Goal: Obtain resource: Obtain resource

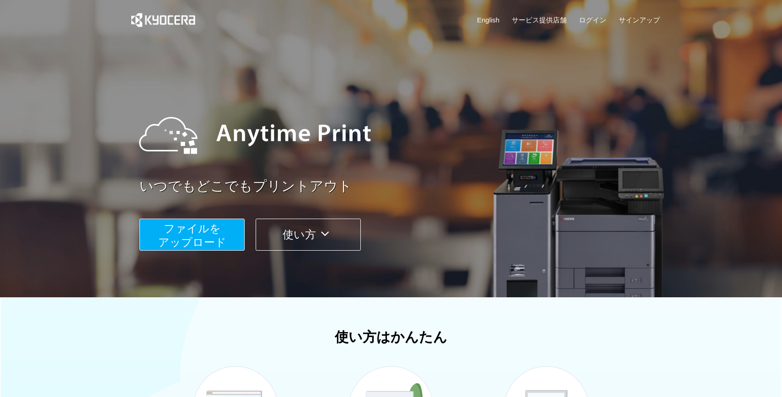
click at [174, 239] on span "ファイルを ​​アップロード" at bounding box center [192, 235] width 68 height 26
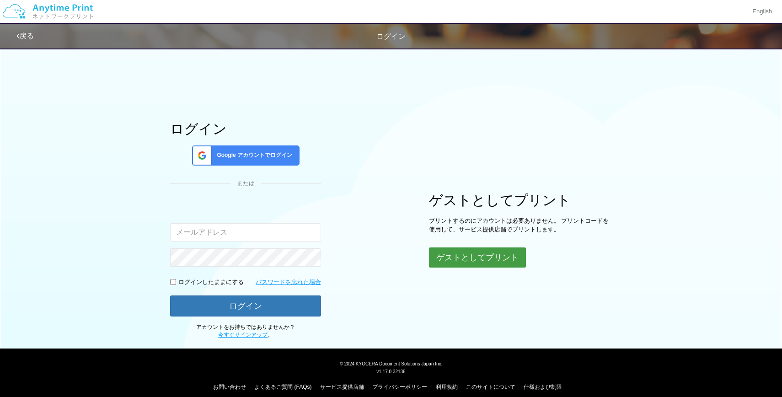
click at [446, 265] on button "ゲストとしてプリント" at bounding box center [477, 257] width 97 height 20
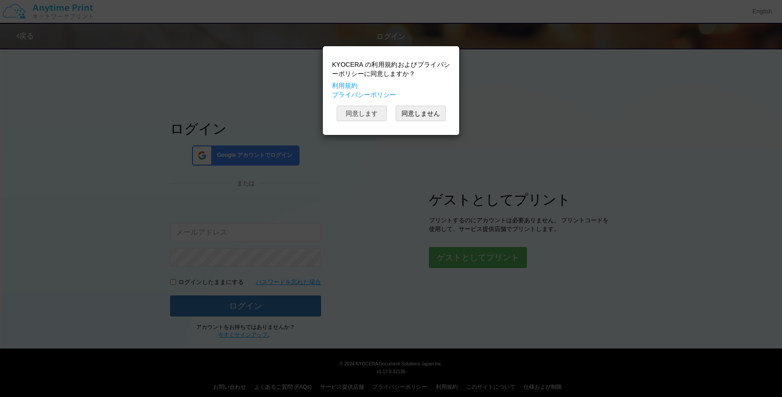
click at [358, 107] on button "同意します" at bounding box center [362, 114] width 50 height 16
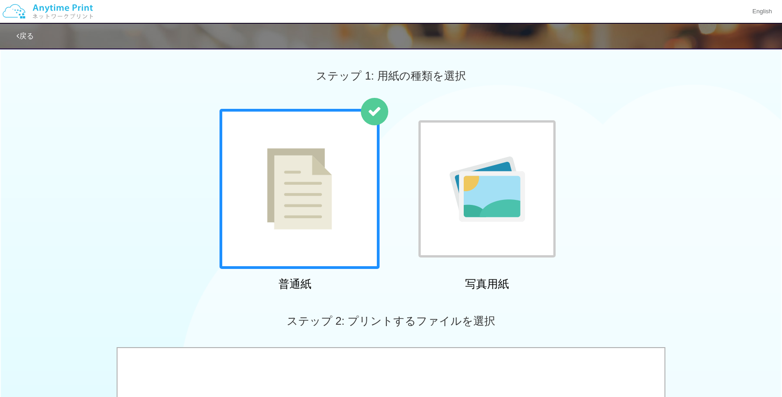
click at [337, 263] on div at bounding box center [300, 189] width 160 height 160
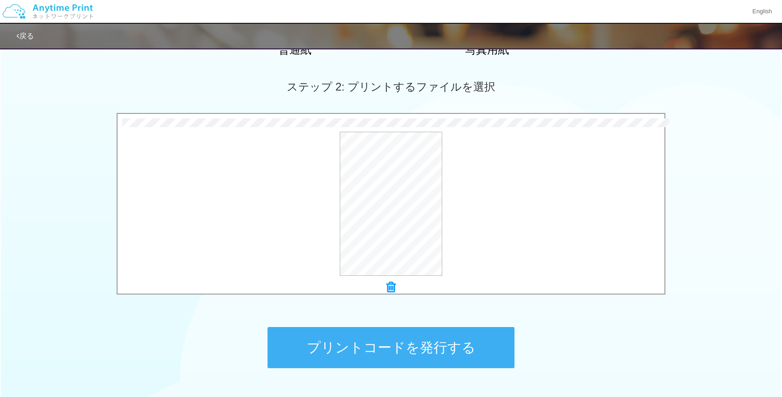
scroll to position [299, 0]
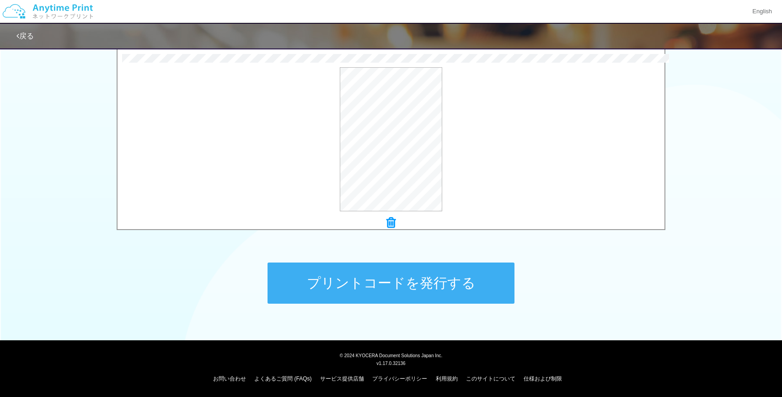
click at [392, 279] on button "プリントコードを発行する" at bounding box center [391, 283] width 247 height 41
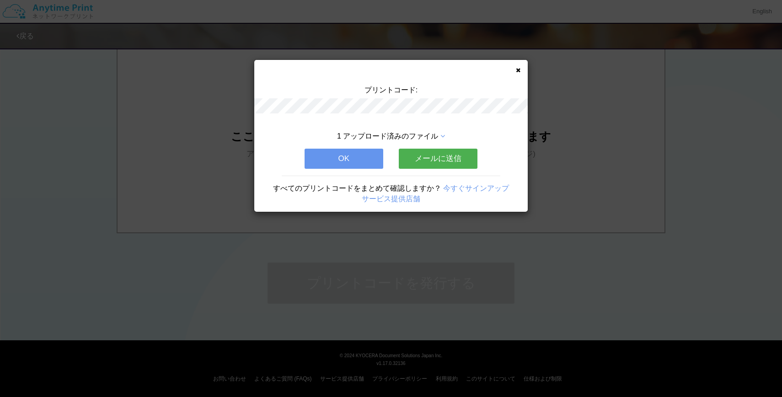
scroll to position [0, 0]
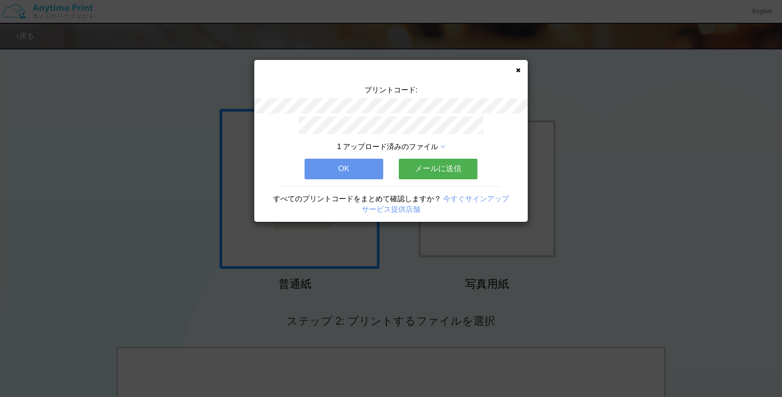
click at [433, 172] on button "メールに送信" at bounding box center [438, 169] width 79 height 20
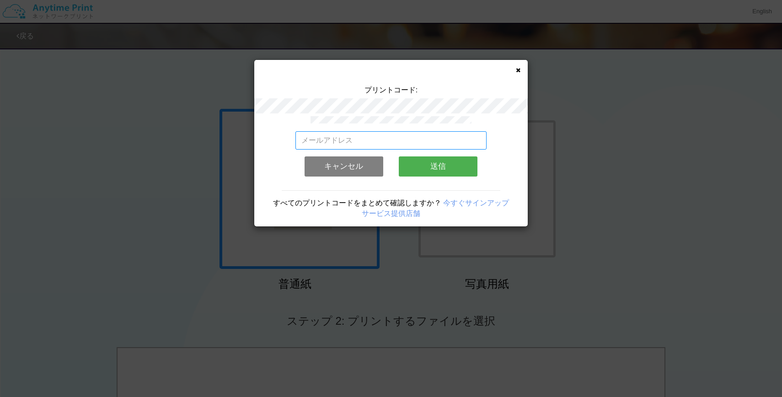
click at [376, 134] on input "email" at bounding box center [392, 140] width 192 height 18
type input "c"
type input "[DOMAIN_NAME][EMAIL_ADDRESS][DOMAIN_NAME]"
click at [427, 162] on button "送信" at bounding box center [438, 166] width 79 height 20
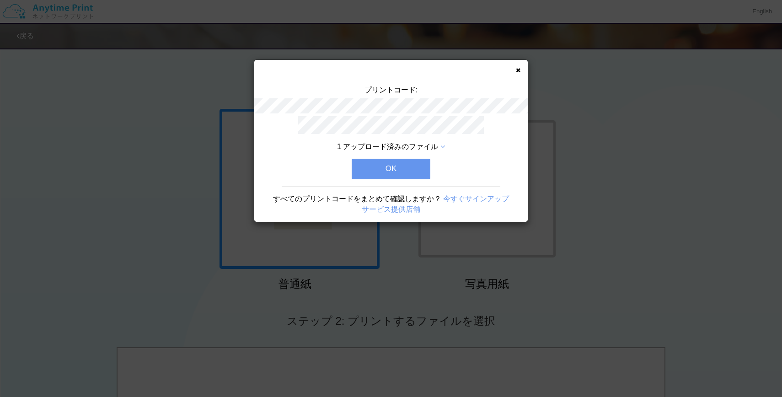
click at [396, 174] on button "OK" at bounding box center [391, 169] width 79 height 20
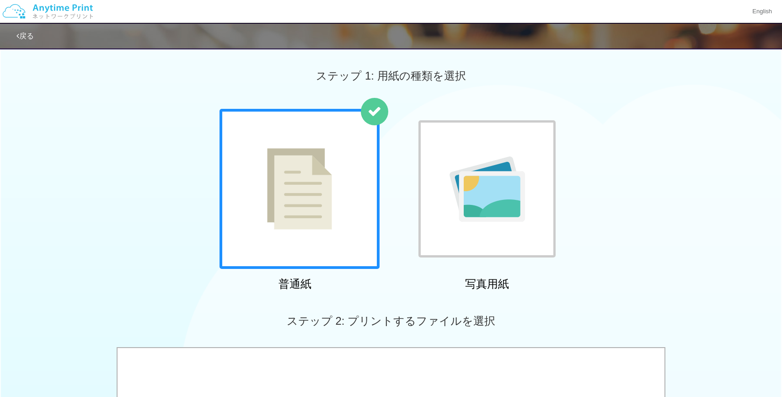
scroll to position [299, 0]
